Goal: Task Accomplishment & Management: Manage account settings

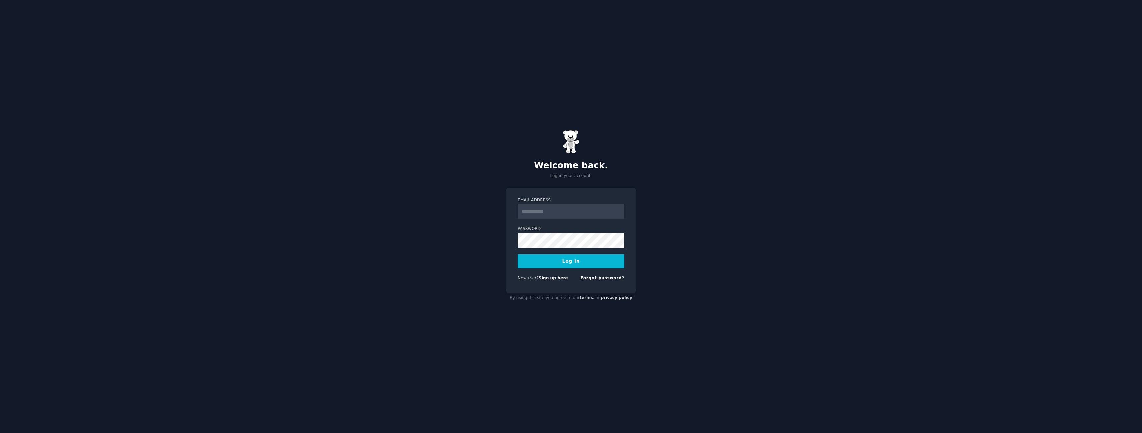
click at [568, 211] on input "Email Address" at bounding box center [571, 212] width 107 height 15
click at [542, 209] on input "Email Address" at bounding box center [571, 212] width 107 height 15
click at [545, 213] on input "Email Address" at bounding box center [571, 212] width 107 height 15
type input "**********"
click at [553, 263] on button "Log In" at bounding box center [571, 262] width 107 height 14
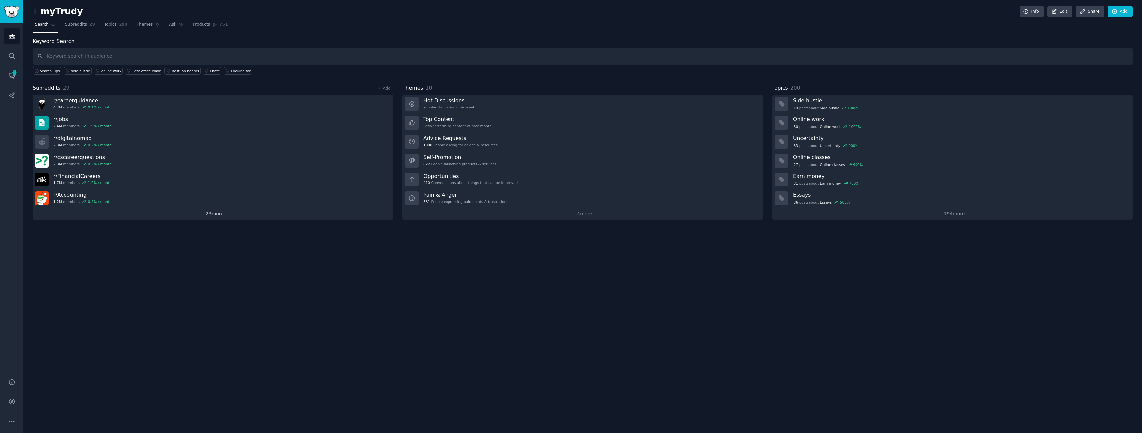
click at [181, 215] on link "+ 23 more" at bounding box center [213, 214] width 361 height 12
